Goal: Use online tool/utility: Utilize a website feature to perform a specific function

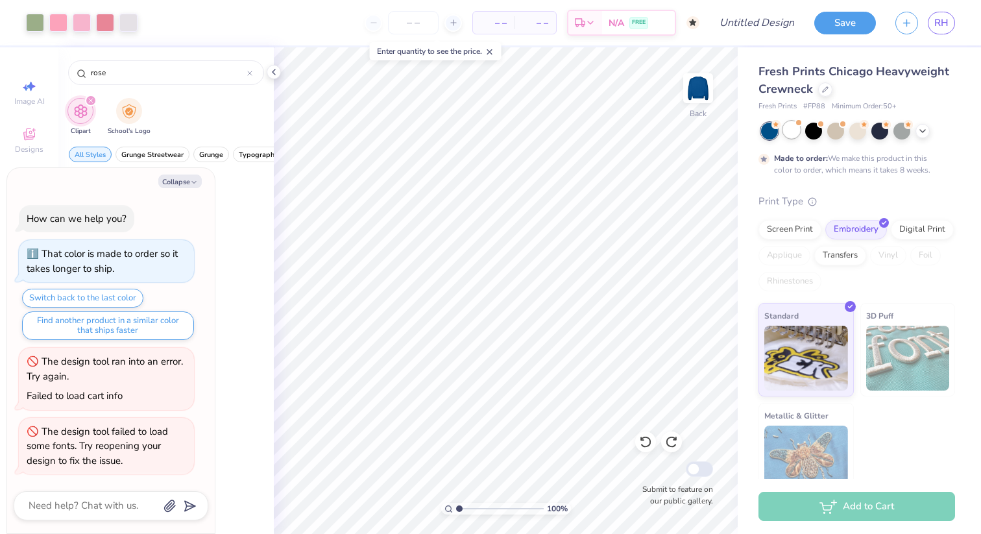
scroll to position [883, 0]
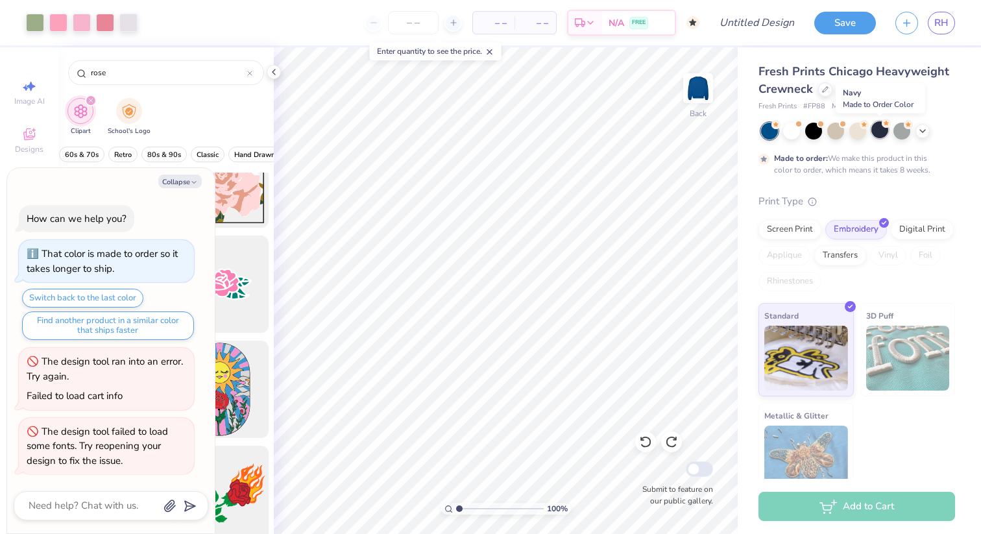
click at [881, 133] on div at bounding box center [879, 129] width 17 height 17
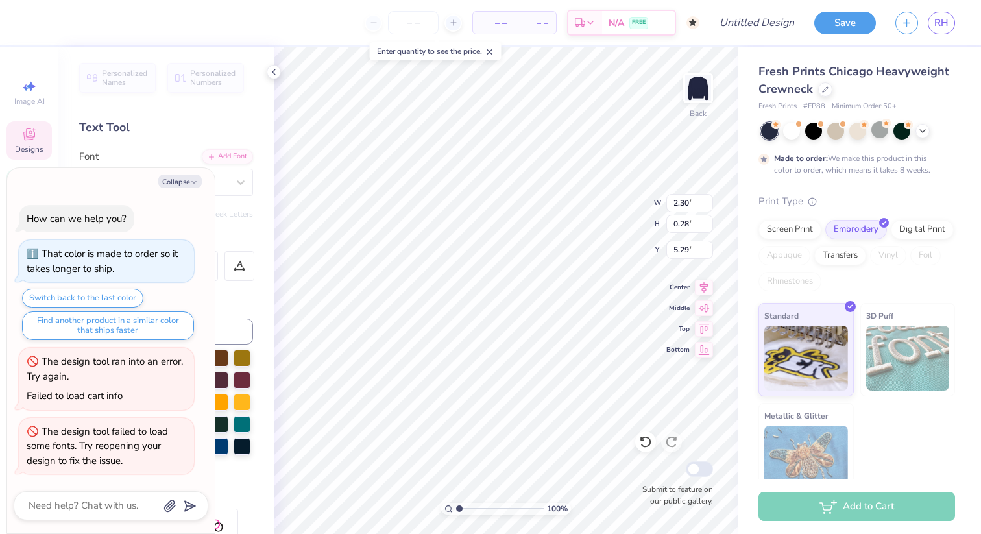
type textarea "x"
type input "5.46"
type textarea "x"
type input "4.63"
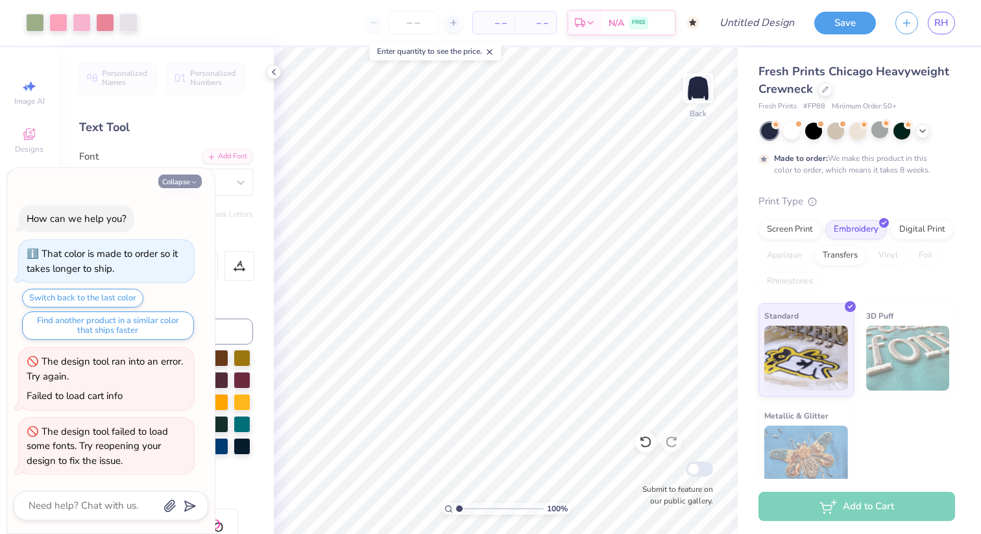
click at [186, 183] on button "Collapse" at bounding box center [179, 182] width 43 height 14
type textarea "x"
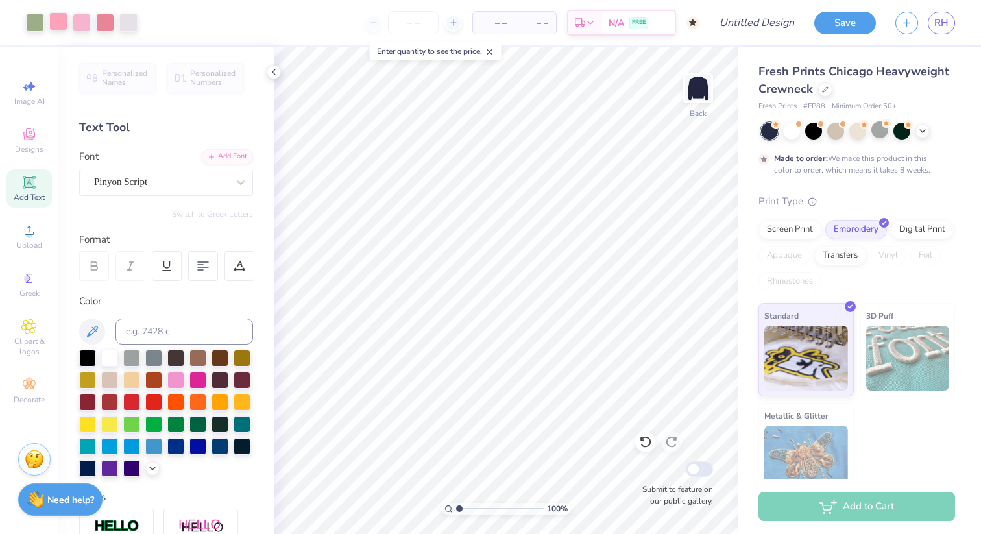
click at [67, 28] on div at bounding box center [58, 21] width 18 height 18
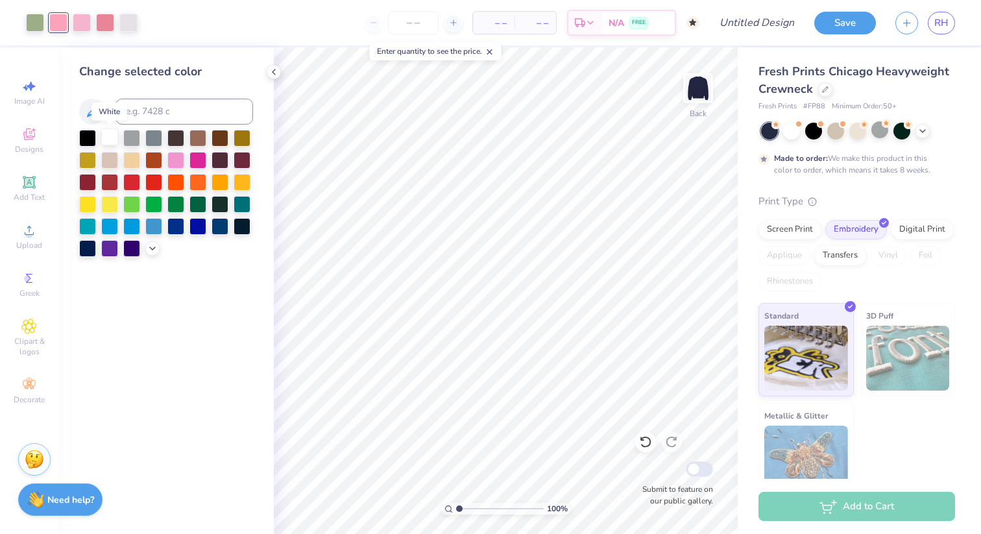
click at [112, 134] on div at bounding box center [109, 136] width 17 height 17
click at [80, 25] on div at bounding box center [82, 21] width 18 height 18
click at [113, 137] on div at bounding box center [109, 136] width 17 height 17
click at [84, 21] on div at bounding box center [82, 21] width 18 height 18
click at [108, 138] on div at bounding box center [109, 136] width 17 height 17
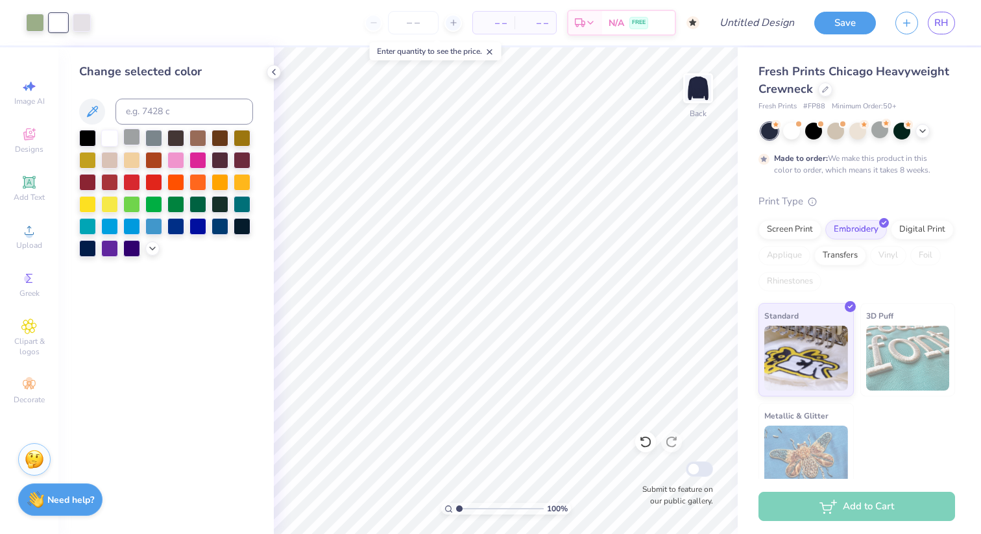
click at [135, 137] on div at bounding box center [131, 136] width 17 height 17
click at [111, 136] on div at bounding box center [109, 136] width 17 height 17
click at [84, 19] on div at bounding box center [82, 21] width 18 height 18
click at [128, 141] on div at bounding box center [131, 136] width 17 height 17
click at [108, 138] on div at bounding box center [109, 136] width 17 height 17
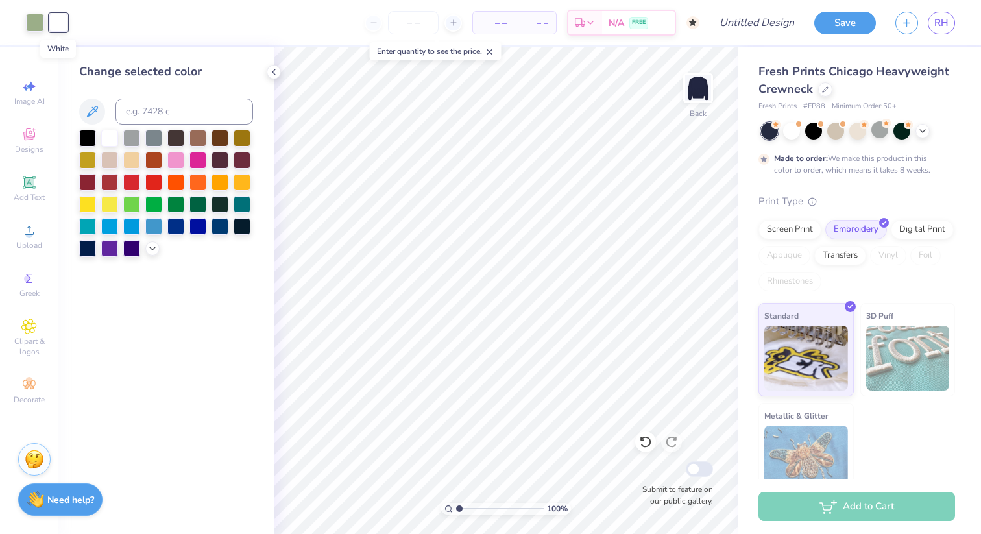
click at [57, 24] on div at bounding box center [58, 23] width 18 height 18
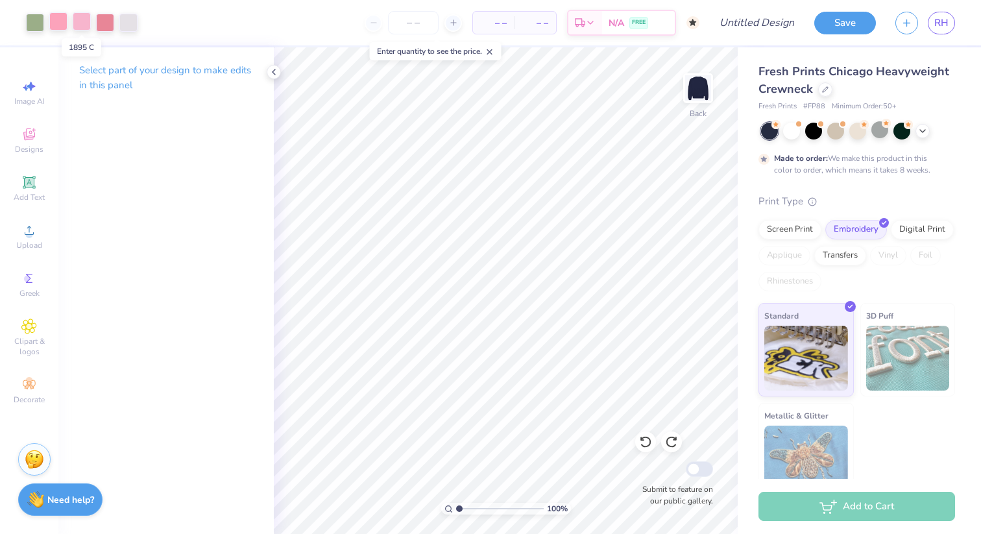
click at [90, 26] on div at bounding box center [82, 21] width 18 height 18
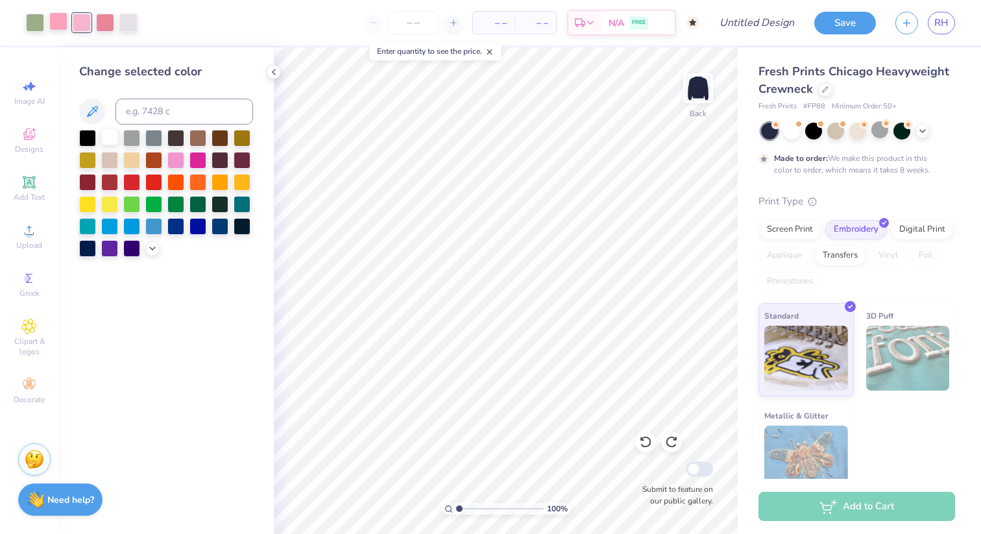
click at [110, 135] on div at bounding box center [109, 136] width 17 height 17
click at [105, 27] on div at bounding box center [105, 21] width 18 height 18
click at [97, 109] on icon at bounding box center [92, 112] width 16 height 16
click at [152, 249] on icon at bounding box center [152, 247] width 10 height 10
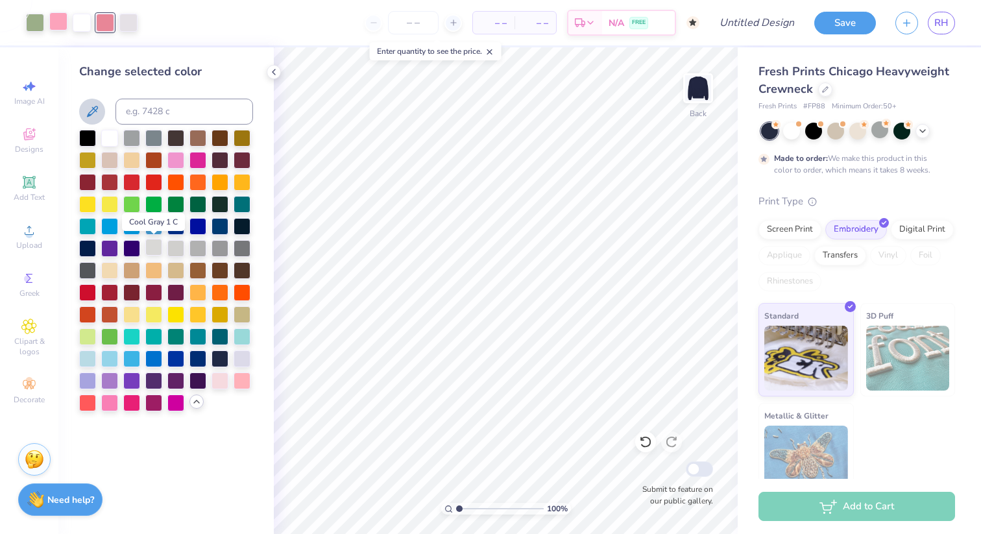
click at [158, 249] on div at bounding box center [153, 247] width 17 height 17
click at [62, 22] on div at bounding box center [58, 21] width 18 height 18
click at [158, 249] on div at bounding box center [153, 247] width 17 height 17
click at [112, 136] on div at bounding box center [109, 136] width 17 height 17
click at [174, 247] on div at bounding box center [175, 247] width 17 height 17
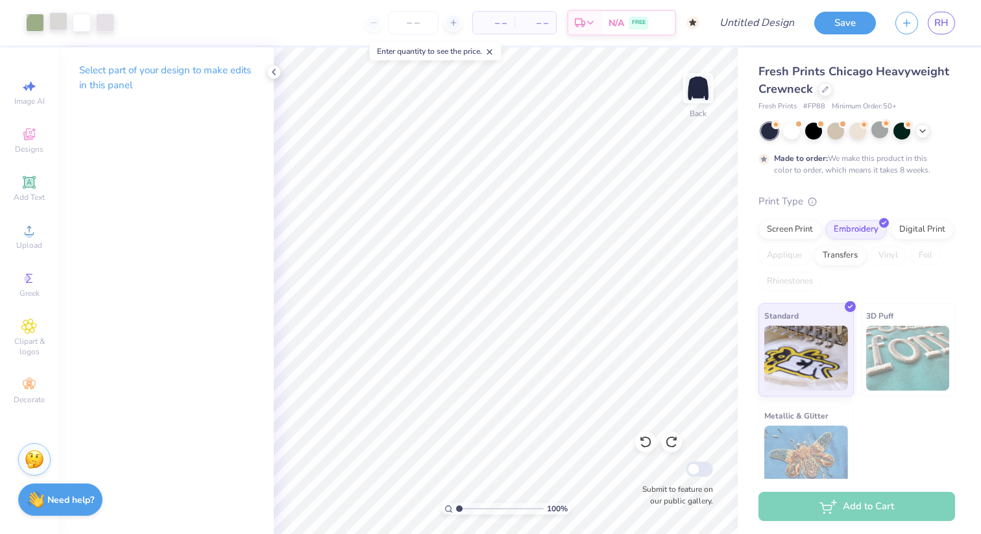
click at [61, 23] on div at bounding box center [58, 21] width 18 height 18
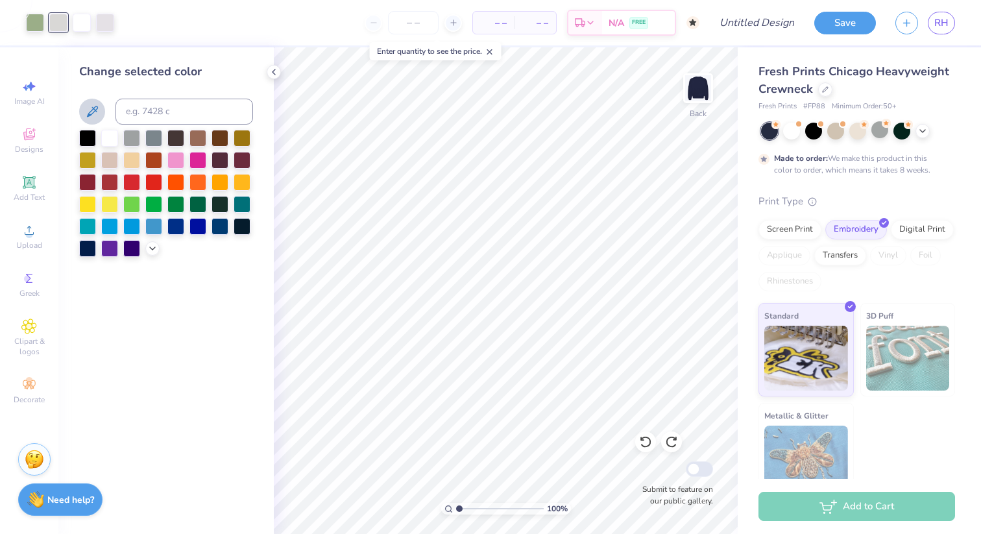
click at [156, 254] on div at bounding box center [166, 193] width 174 height 127
click at [152, 248] on polyline at bounding box center [152, 247] width 5 height 3
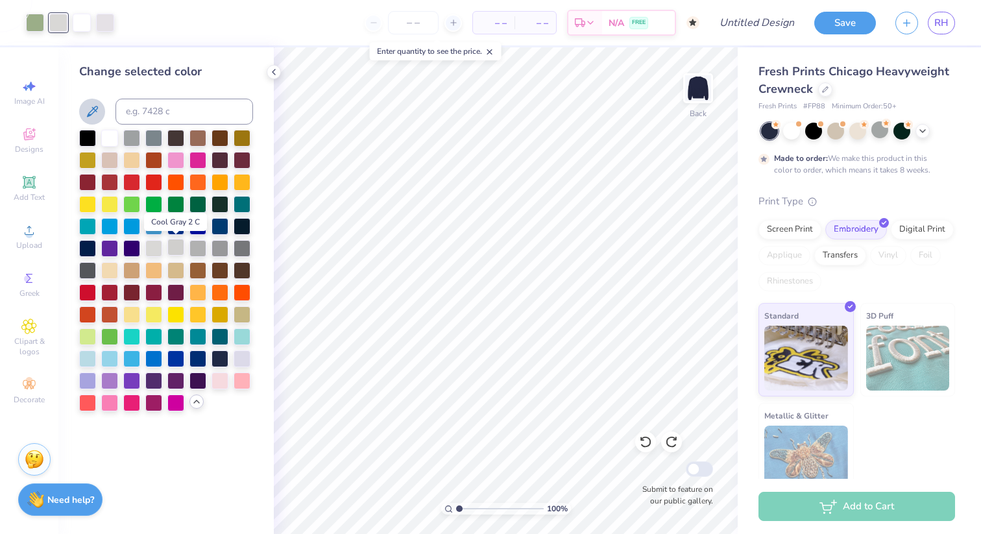
click at [175, 250] on div at bounding box center [175, 247] width 17 height 17
click at [154, 252] on div at bounding box center [153, 247] width 17 height 17
click at [110, 21] on div at bounding box center [105, 21] width 18 height 18
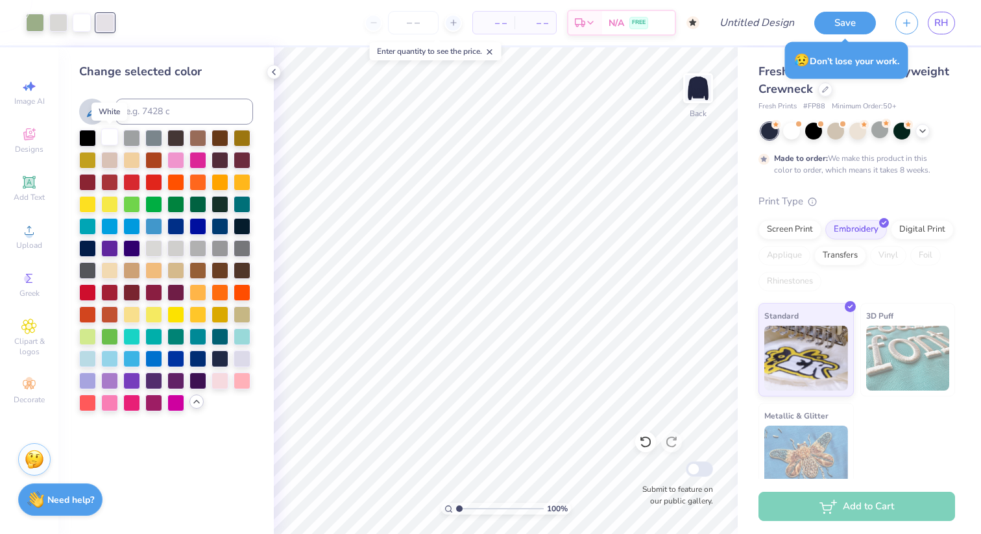
click at [113, 138] on div at bounding box center [109, 136] width 17 height 17
click at [63, 22] on div at bounding box center [58, 21] width 18 height 18
click at [34, 23] on div at bounding box center [35, 21] width 18 height 18
click at [14, 22] on div "Art colors" at bounding box center [45, 22] width 91 height 45
click at [56, 28] on div at bounding box center [58, 21] width 18 height 18
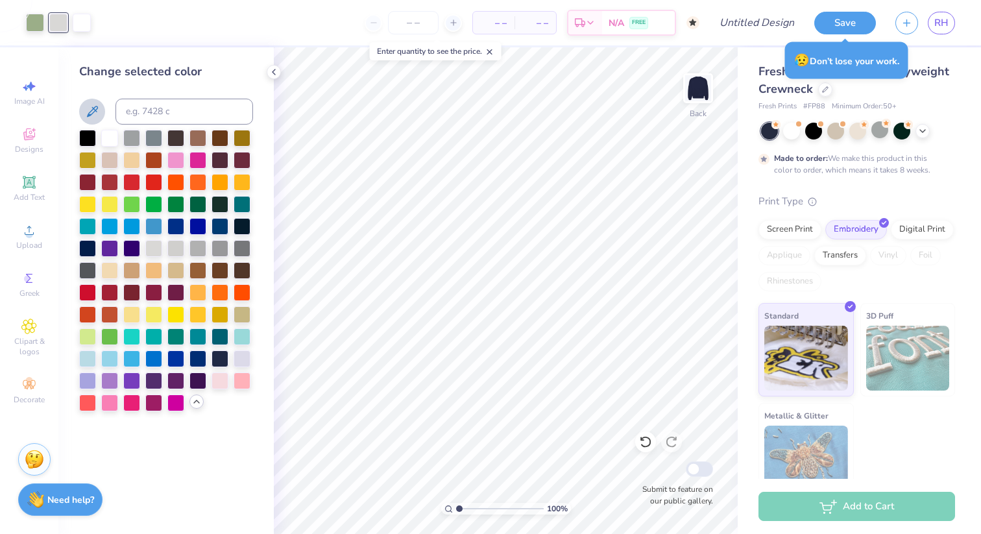
click at [151, 42] on div "– – Per Item – – Total Est. Delivery N/A FREE" at bounding box center [400, 22] width 599 height 45
click at [91, 112] on icon at bounding box center [92, 112] width 16 height 16
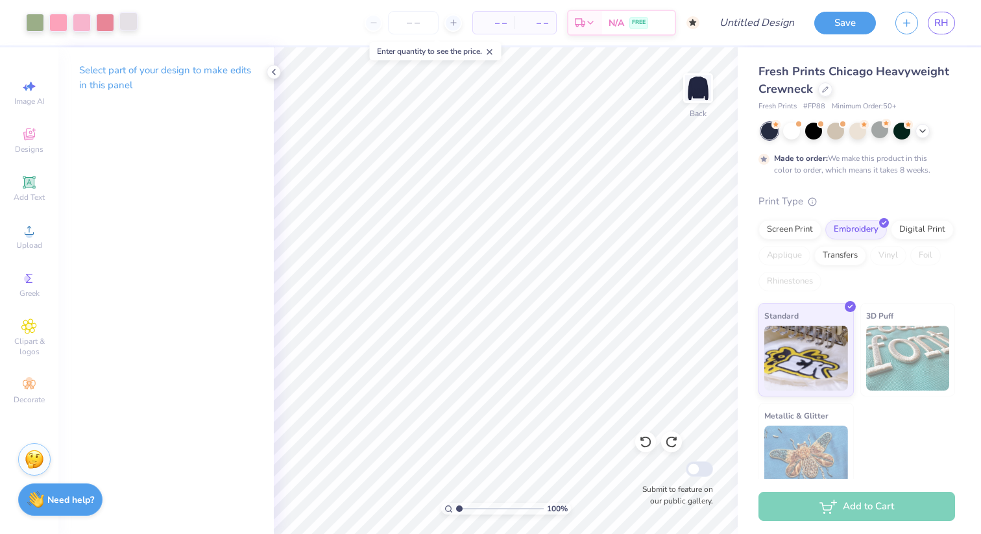
click at [127, 18] on div at bounding box center [128, 21] width 18 height 18
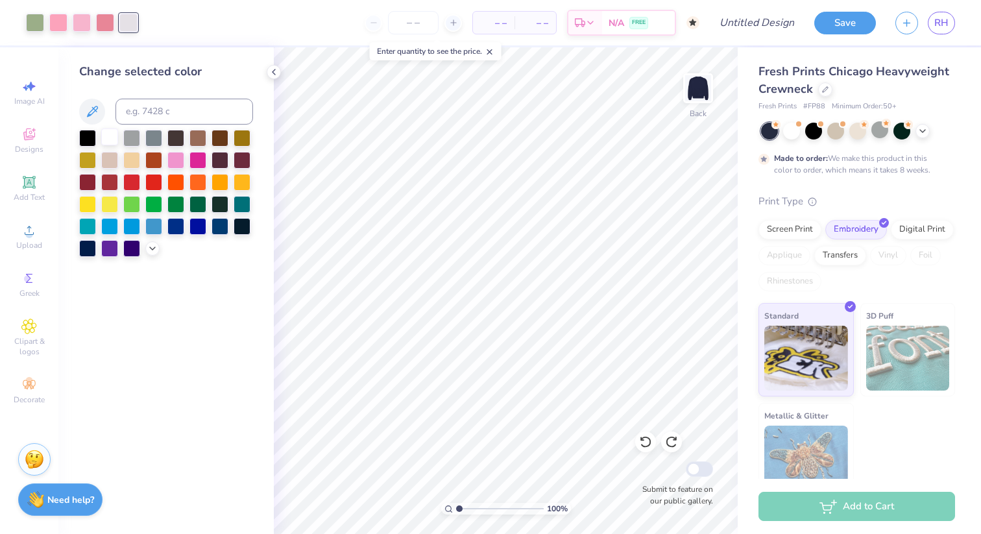
click at [109, 132] on div at bounding box center [109, 136] width 17 height 17
click at [292, 25] on div "– – Per Item – – Total Est. Delivery N/A FREE" at bounding box center [423, 22] width 552 height 45
click at [82, 22] on div at bounding box center [82, 21] width 18 height 18
click at [152, 250] on icon at bounding box center [152, 247] width 10 height 10
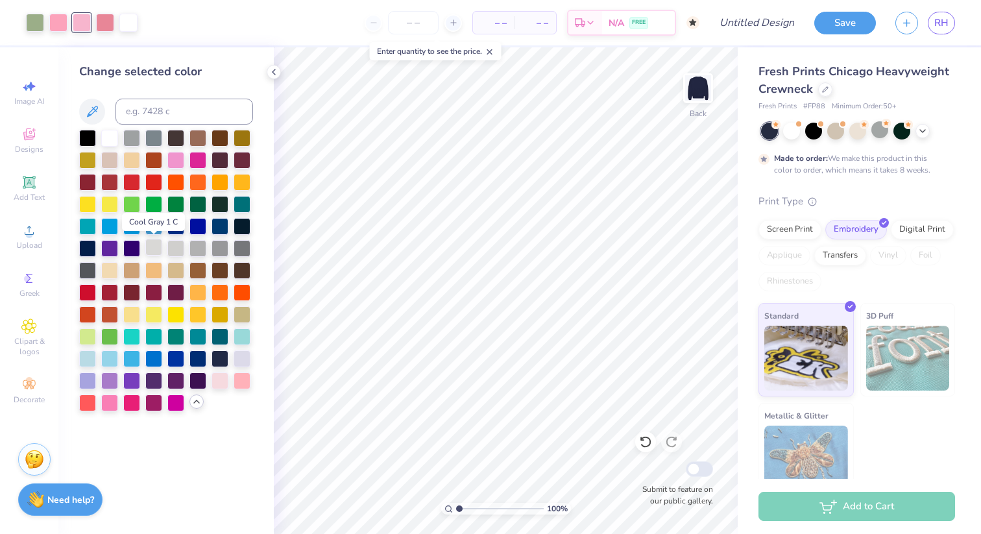
click at [158, 247] on div at bounding box center [153, 247] width 17 height 17
click at [60, 25] on div at bounding box center [58, 21] width 18 height 18
click at [110, 135] on div at bounding box center [109, 136] width 17 height 17
click at [84, 27] on div at bounding box center [82, 21] width 18 height 18
click at [154, 245] on div at bounding box center [153, 247] width 17 height 17
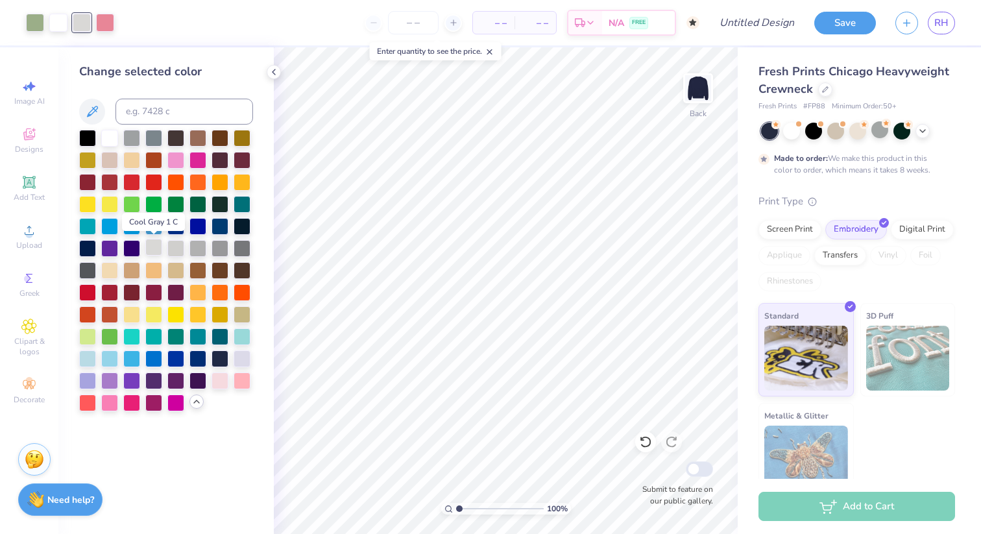
click at [148, 245] on div at bounding box center [153, 247] width 17 height 17
click at [104, 26] on div at bounding box center [105, 21] width 18 height 18
click at [152, 244] on div at bounding box center [153, 247] width 17 height 17
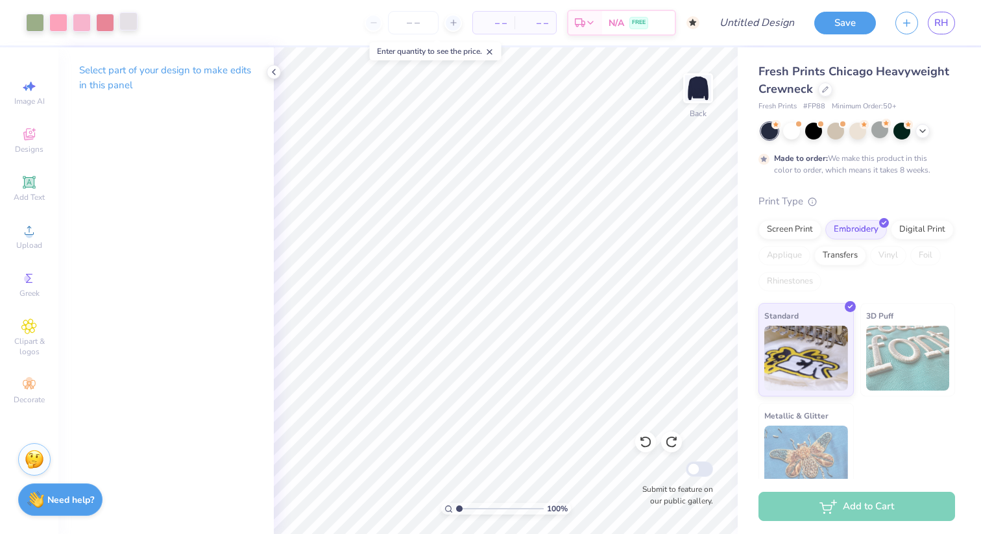
click at [130, 19] on div at bounding box center [128, 21] width 18 height 18
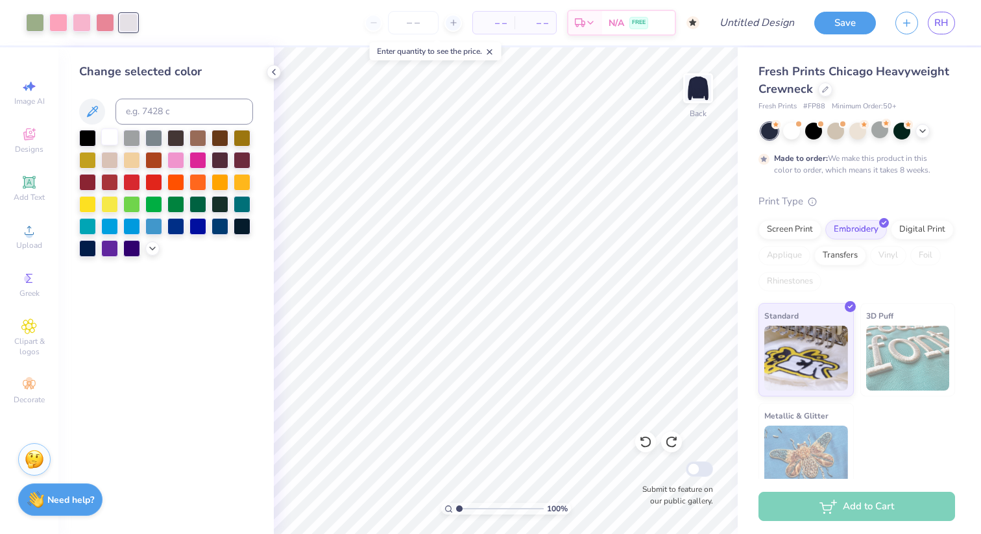
click at [111, 137] on div at bounding box center [109, 136] width 17 height 17
click at [406, 18] on input "number" at bounding box center [413, 22] width 51 height 23
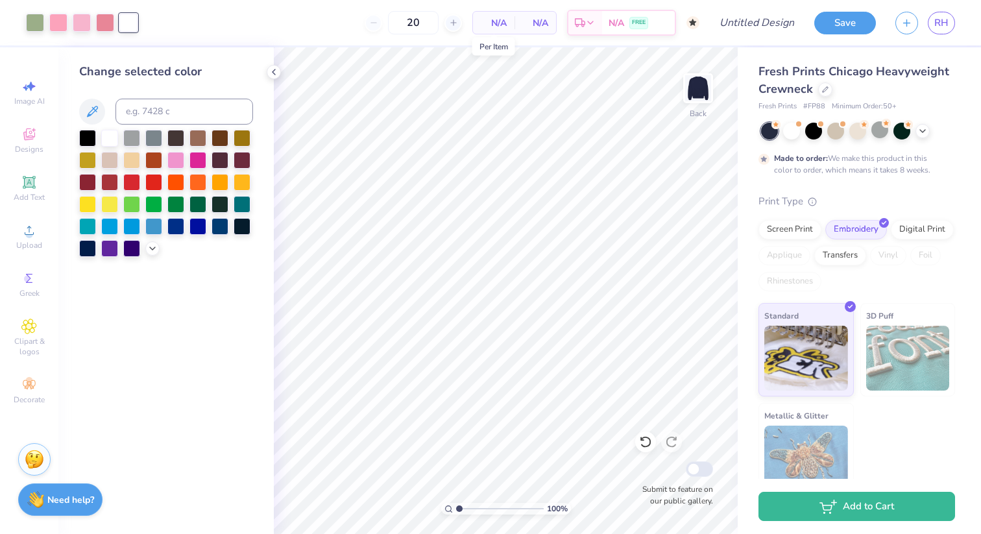
type input "50"
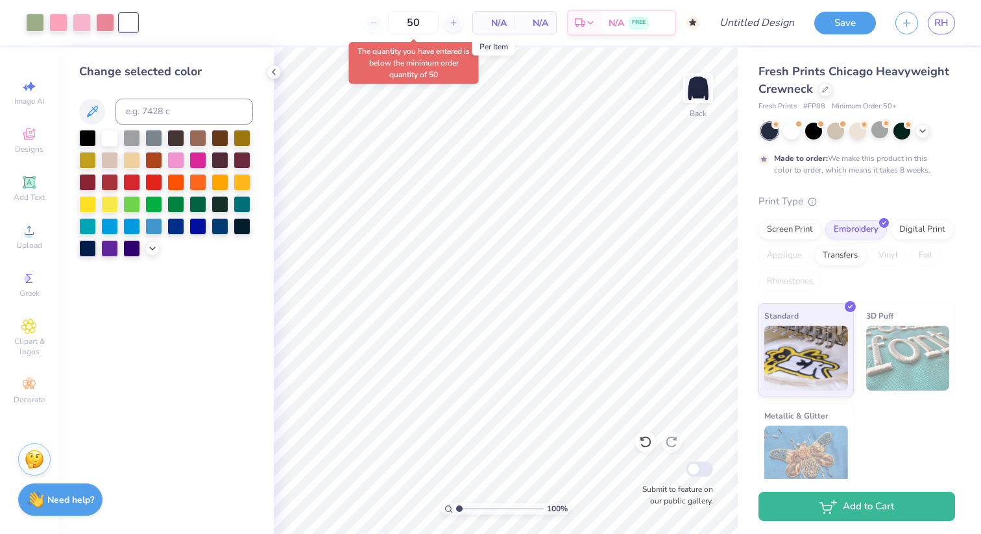
click at [498, 23] on span "N/A" at bounding box center [494, 23] width 26 height 14
